Goal: Information Seeking & Learning: Learn about a topic

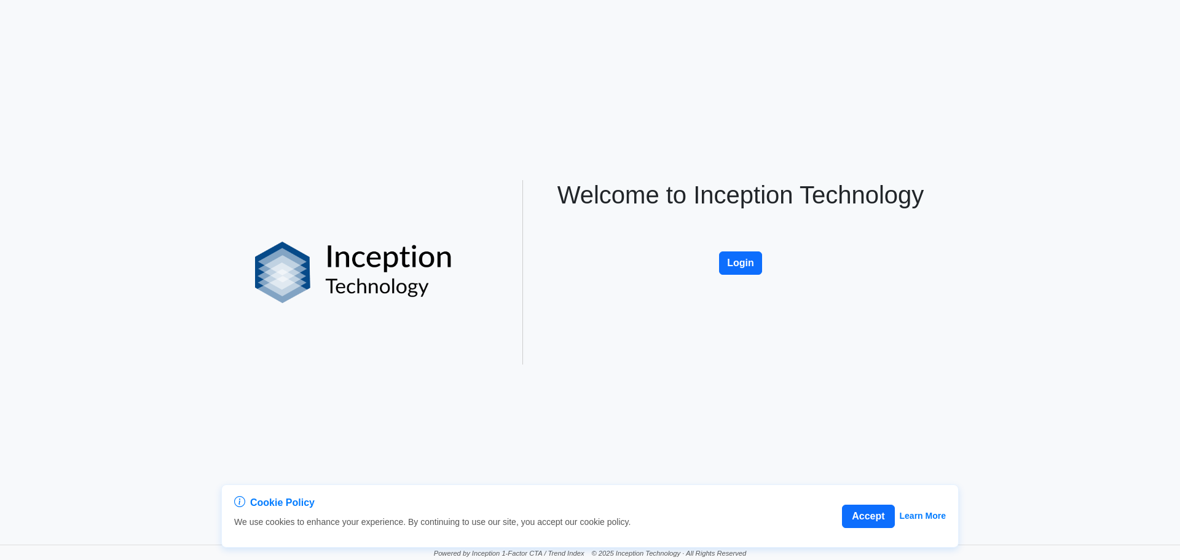
click at [715, 265] on div "Welcome to Inception Technology Login" at bounding box center [741, 272] width 406 height 184
click at [729, 267] on button "Login" at bounding box center [740, 262] width 43 height 23
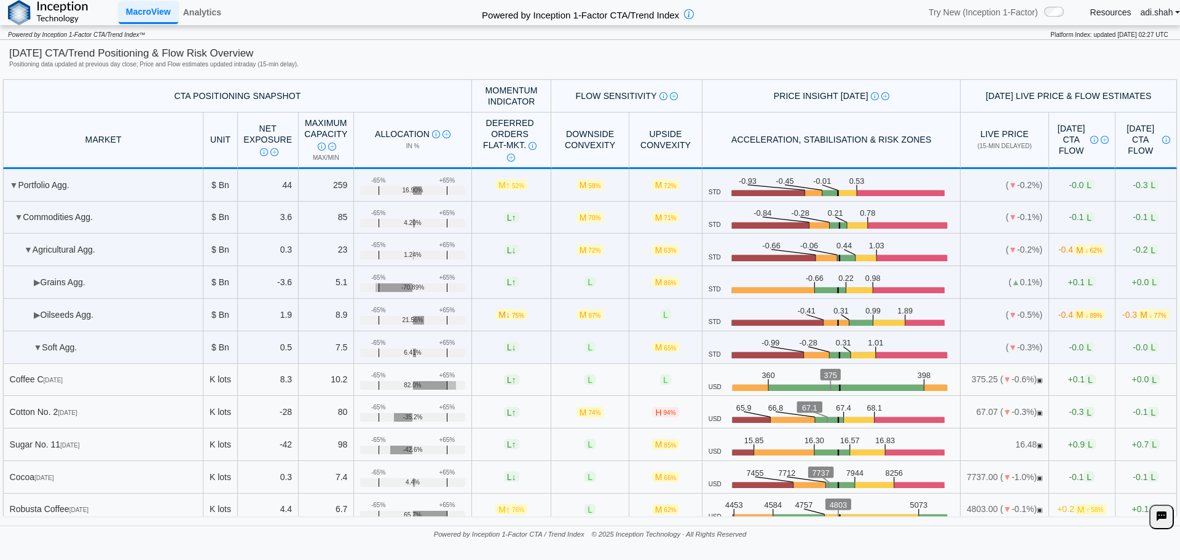
scroll to position [123, 0]
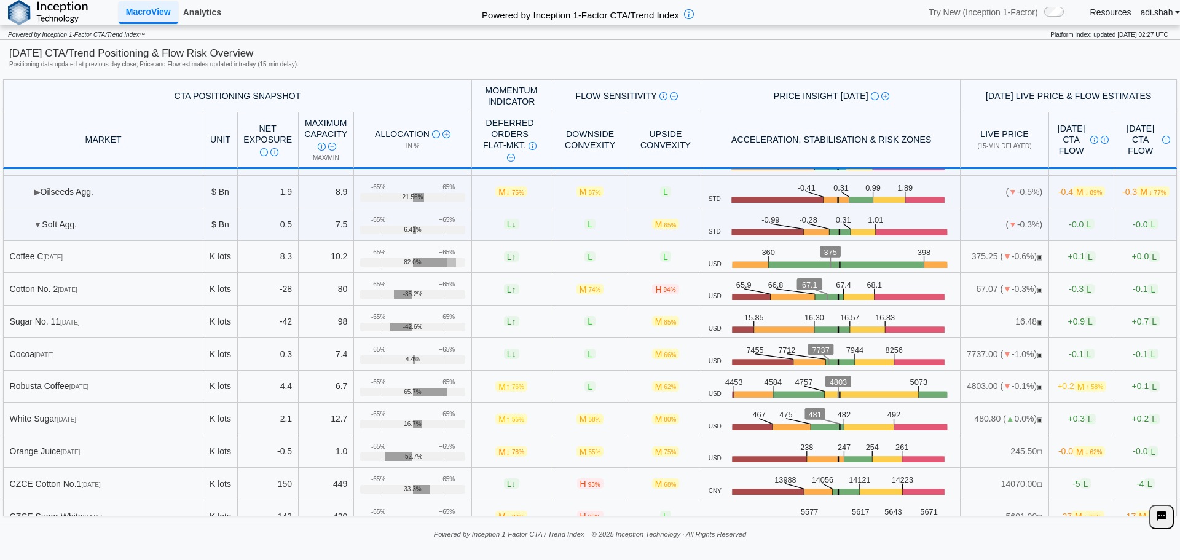
click at [222, 13] on link "Analytics" at bounding box center [202, 12] width 48 height 21
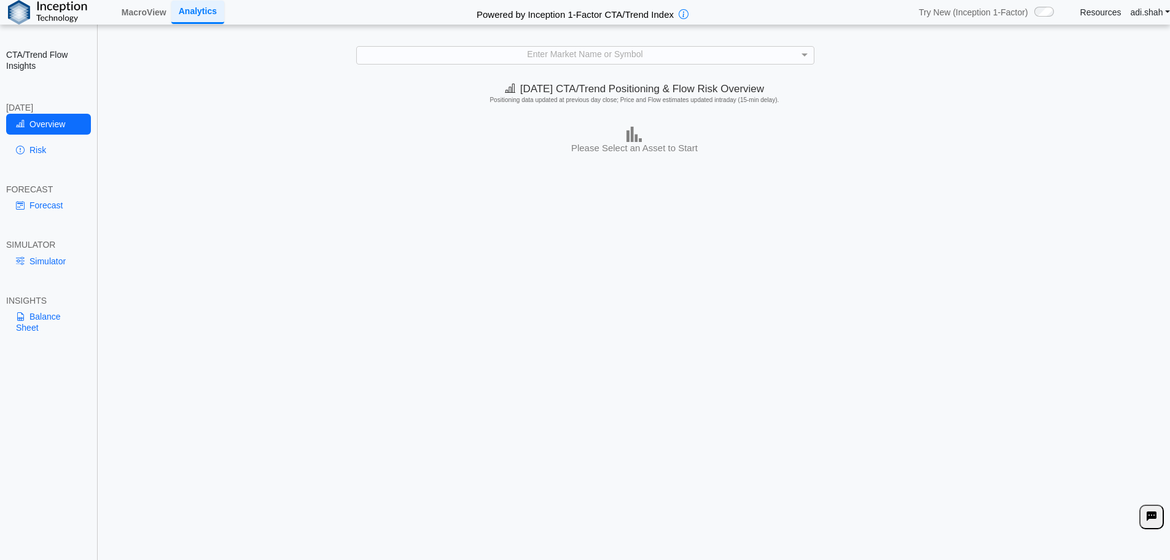
click at [24, 169] on div "CTA/Trend Flow Insights [DATE] Overview Risk FORECAST Forecast SIMULATOR Simula…" at bounding box center [49, 280] width 98 height 560
click at [25, 159] on link "Risk" at bounding box center [48, 149] width 85 height 21
click at [605, 53] on div "Enter Market Name or Symbol" at bounding box center [585, 55] width 457 height 17
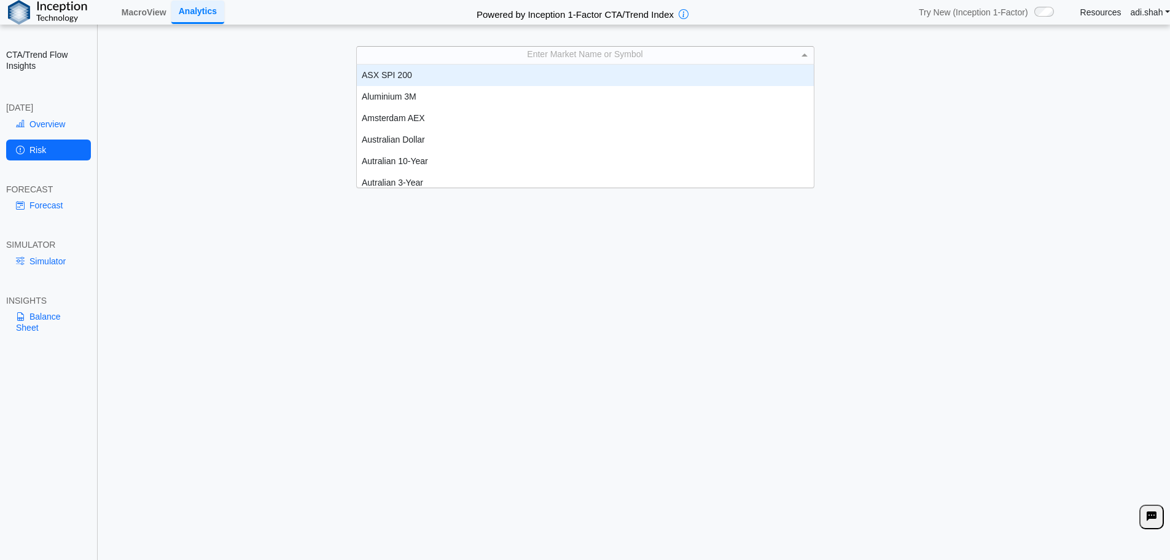
scroll to position [114, 448]
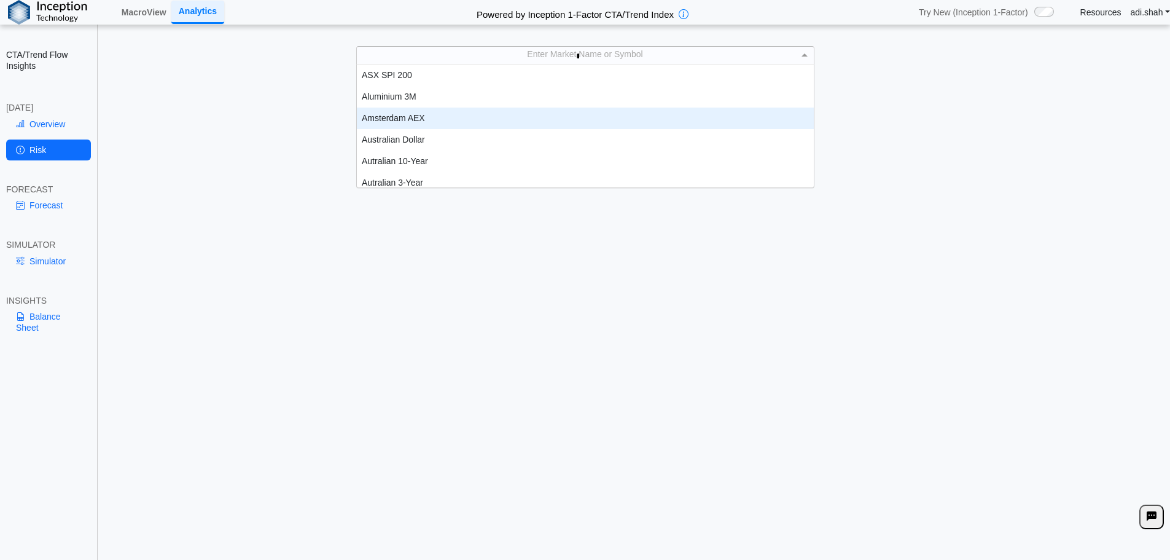
type input "**"
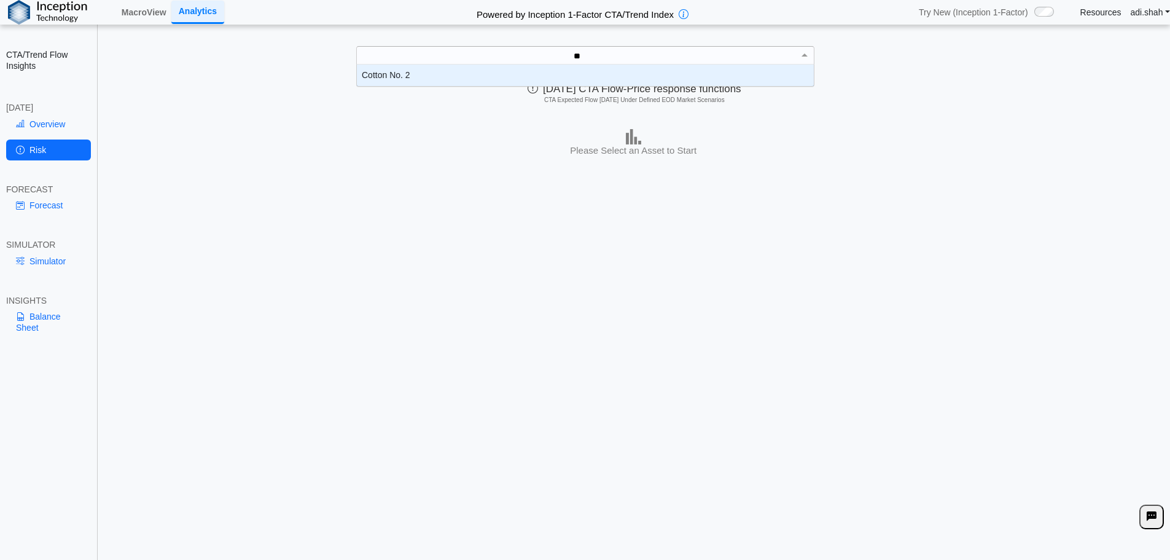
scroll to position [12, 448]
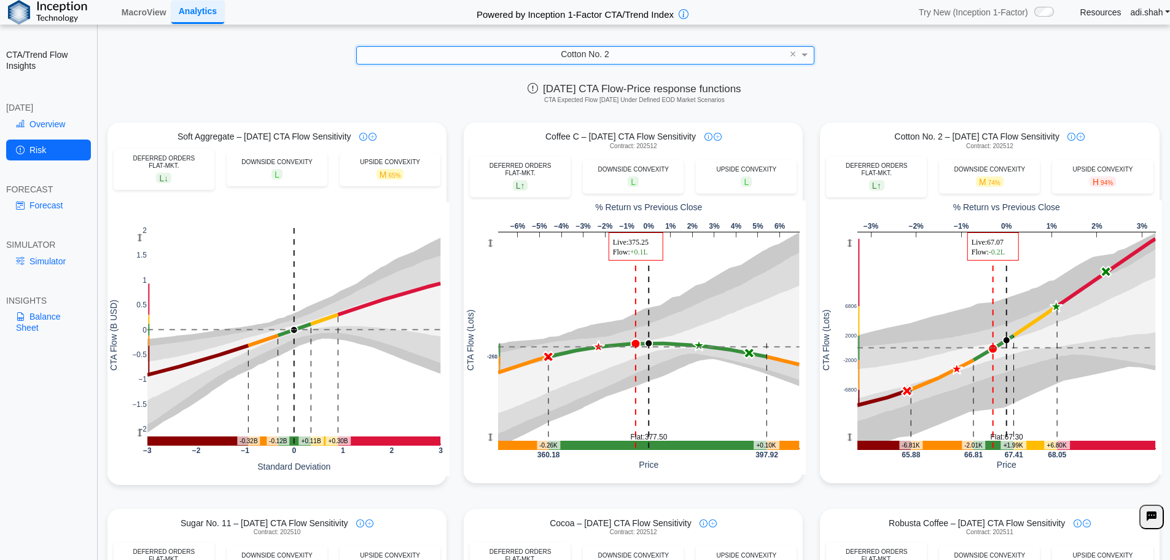
click at [56, 211] on link "Forecast" at bounding box center [48, 205] width 85 height 21
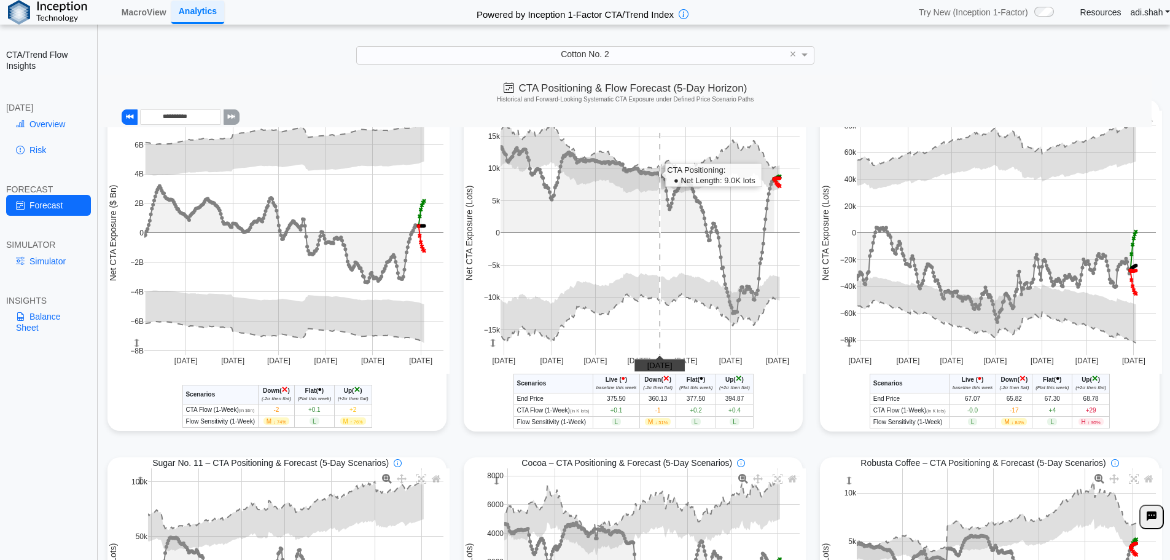
scroll to position [0, 0]
